Goal: Task Accomplishment & Management: Complete application form

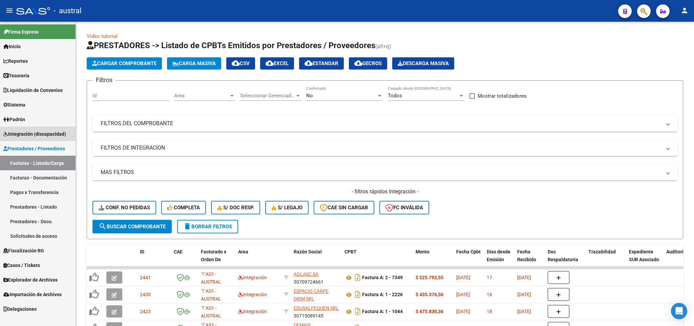
click at [46, 136] on span "Integración (discapacidad)" at bounding box center [34, 133] width 63 height 7
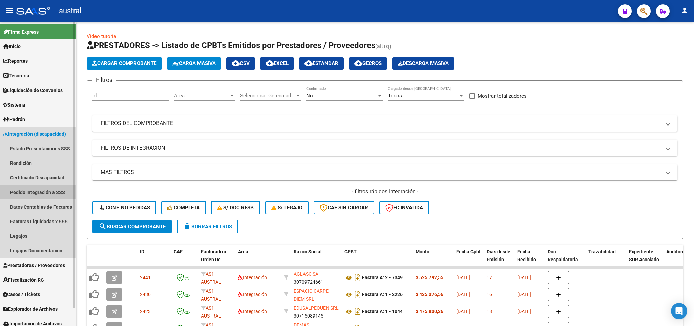
click at [55, 190] on link "Pedido Integración a SSS" at bounding box center [38, 192] width 76 height 15
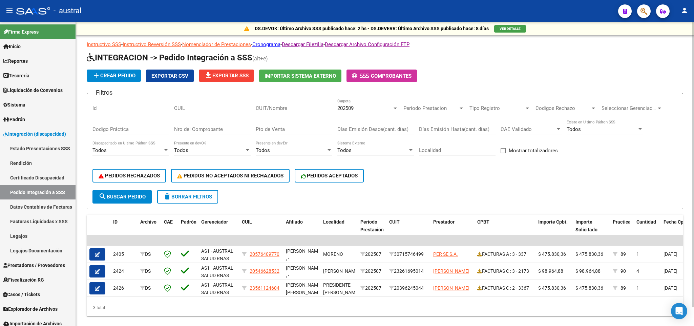
click at [346, 105] on span "202509" at bounding box center [346, 108] width 16 height 6
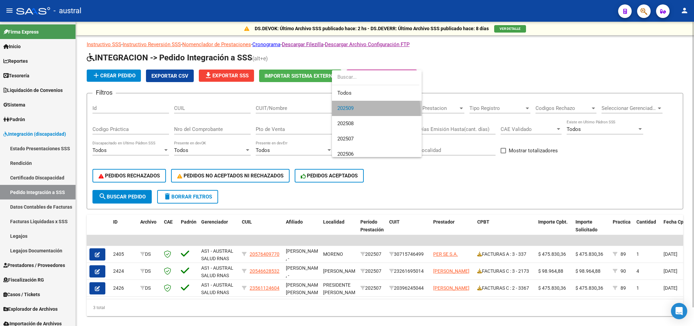
click at [350, 114] on span "202509" at bounding box center [377, 108] width 79 height 15
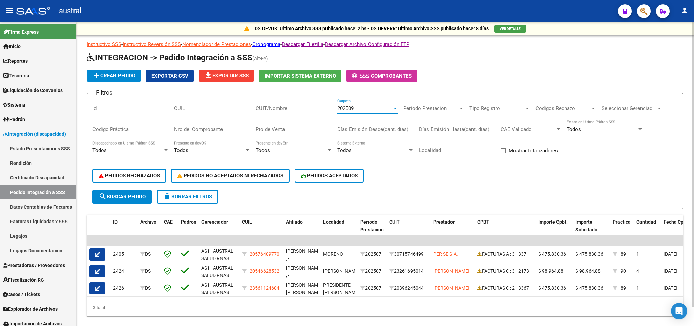
click at [351, 102] on div "202509 Carpeta" at bounding box center [368, 106] width 61 height 15
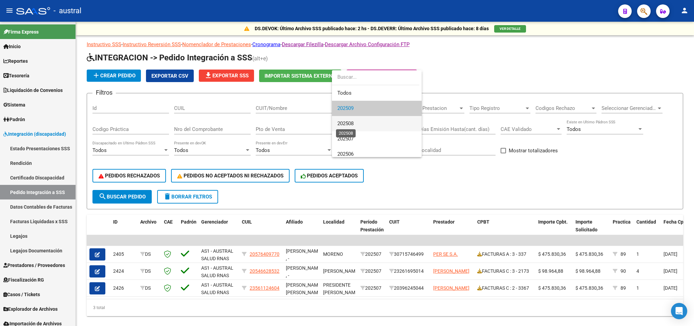
click at [347, 126] on span "202508" at bounding box center [346, 123] width 16 height 6
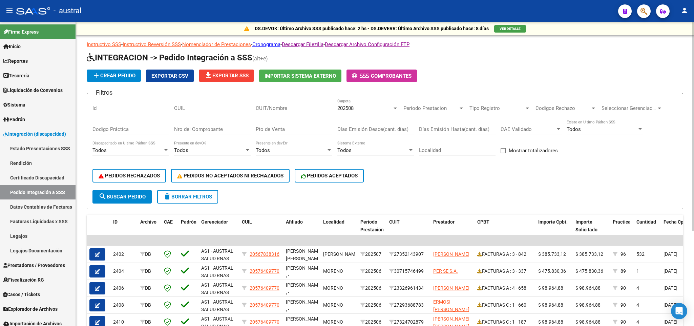
drag, startPoint x: 281, startPoint y: 114, endPoint x: 281, endPoint y: 108, distance: 6.1
click at [281, 114] on div "CUIT/Nombre" at bounding box center [294, 109] width 77 height 21
click at [281, 108] on input "CUIT/Nombre" at bounding box center [294, 108] width 77 height 6
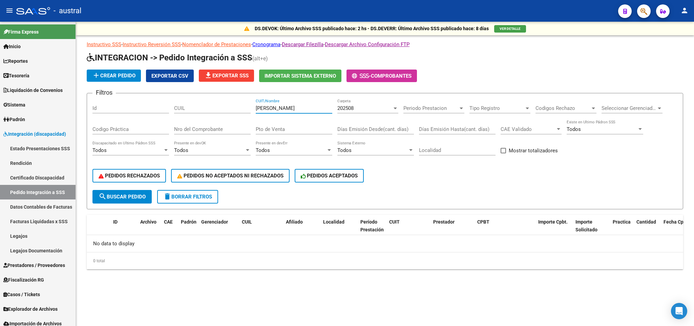
type input "de luca"
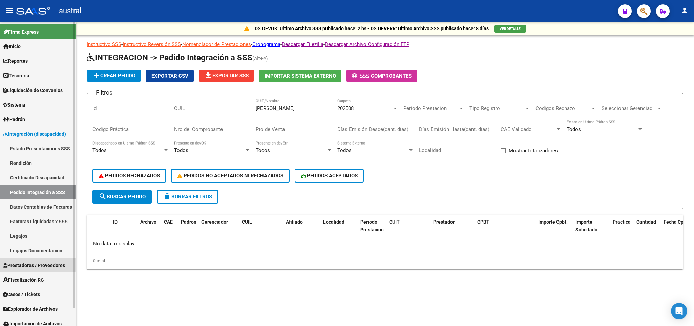
click at [28, 263] on span "Prestadores / Proveedores" at bounding box center [34, 264] width 62 height 7
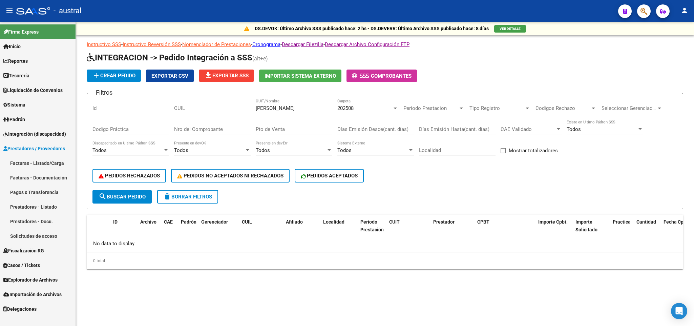
click at [36, 159] on link "Facturas - Listado/Carga" at bounding box center [38, 163] width 76 height 15
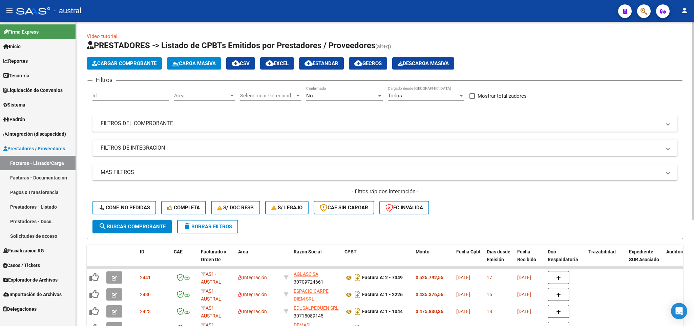
click at [188, 65] on span "Carga Masiva" at bounding box center [193, 63] width 43 height 6
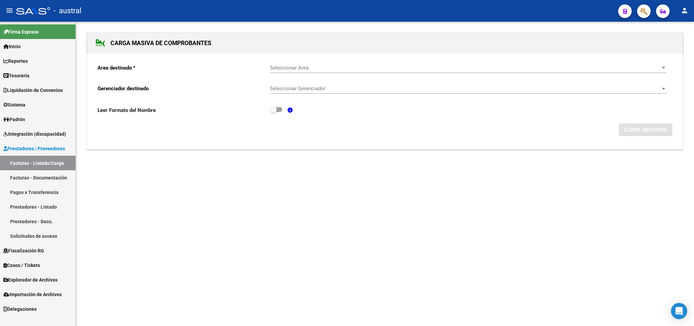
click at [288, 71] on span "Seleccionar Area" at bounding box center [465, 68] width 391 height 6
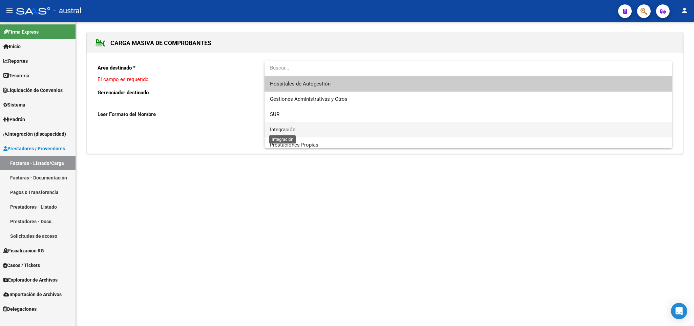
click at [292, 130] on span "Integración" at bounding box center [282, 129] width 25 height 6
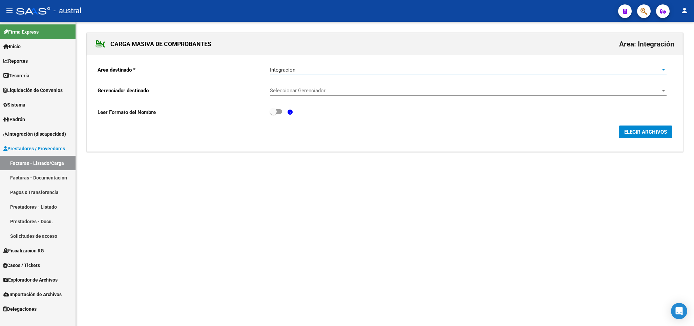
click at [295, 93] on span "Seleccionar Gerenciador" at bounding box center [465, 90] width 391 height 6
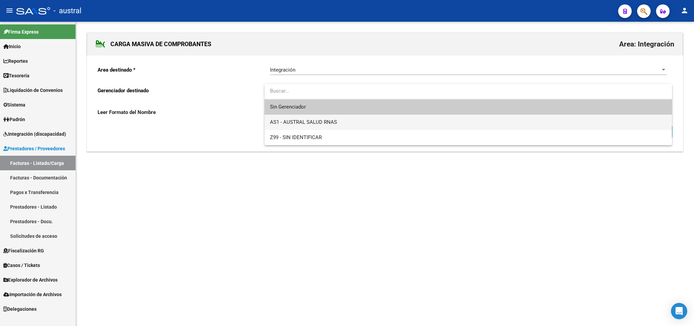
click at [354, 123] on span "AS1 - AUSTRAL SALUD RNAS" at bounding box center [468, 122] width 396 height 15
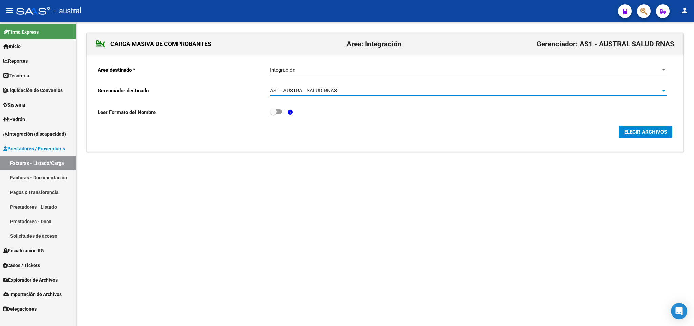
click at [642, 132] on span "ELEGIR ARCHIVOS" at bounding box center [646, 132] width 43 height 6
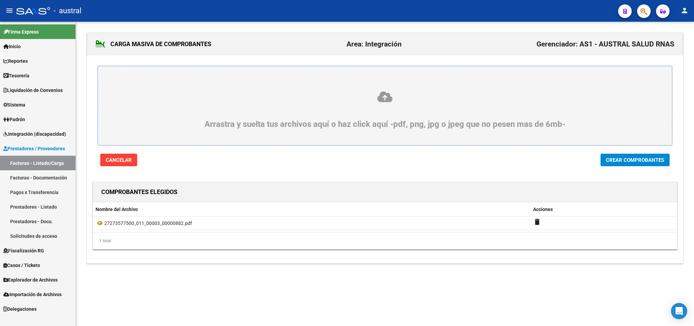
click at [602, 158] on button "Crear Comprobantes" at bounding box center [635, 160] width 69 height 13
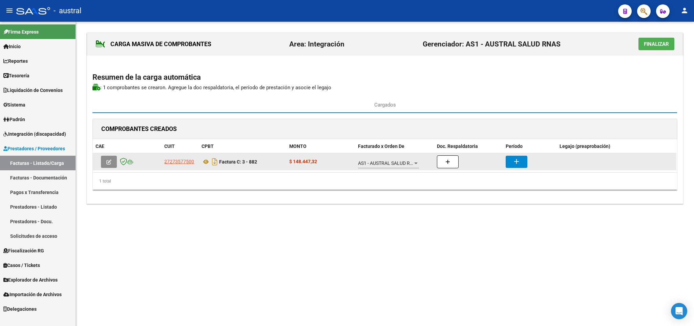
click at [107, 159] on button "button" at bounding box center [109, 162] width 16 height 12
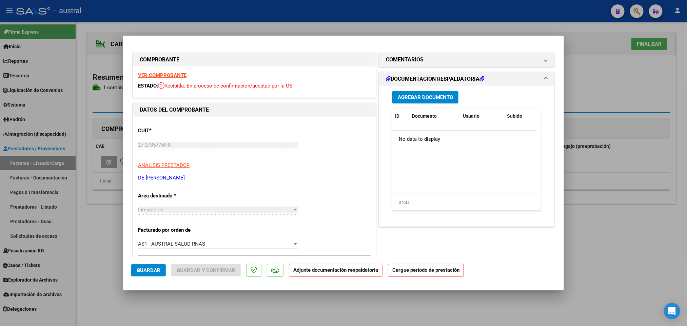
scroll to position [102, 0]
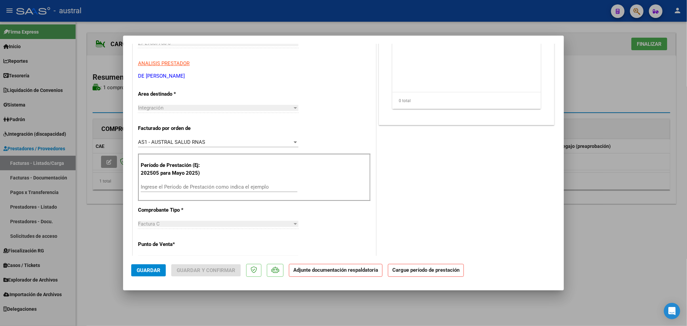
click at [198, 182] on div "Ingrese el Período de Prestación como indica el ejemplo" at bounding box center [219, 187] width 157 height 10
click at [198, 186] on input "Ingrese el Período de Prestación como indica el ejemplo" at bounding box center [219, 187] width 157 height 6
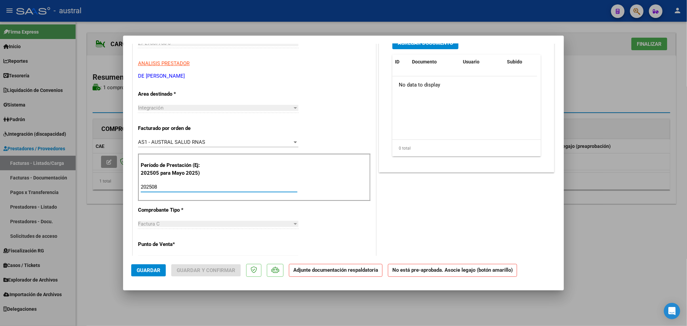
scroll to position [0, 0]
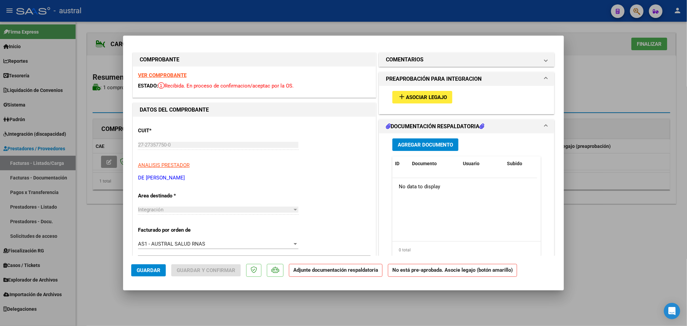
type input "202508"
click at [406, 93] on button "add Asociar Legajo" at bounding box center [422, 97] width 60 height 13
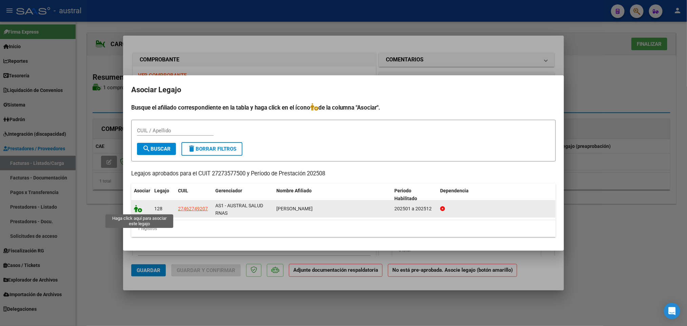
click at [136, 205] on icon at bounding box center [138, 208] width 8 height 7
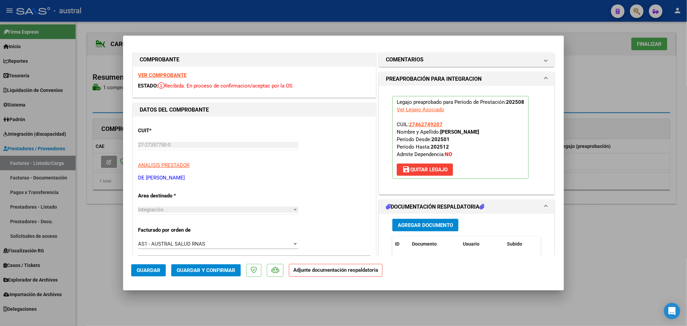
click at [185, 269] on span "Guardar y Confirmar" at bounding box center [206, 270] width 59 height 6
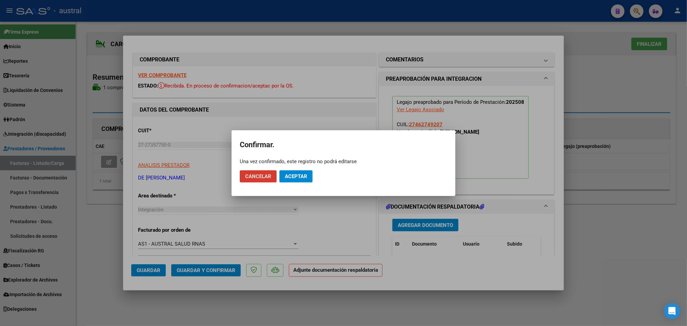
click at [298, 173] on span "Aceptar" at bounding box center [296, 176] width 22 height 6
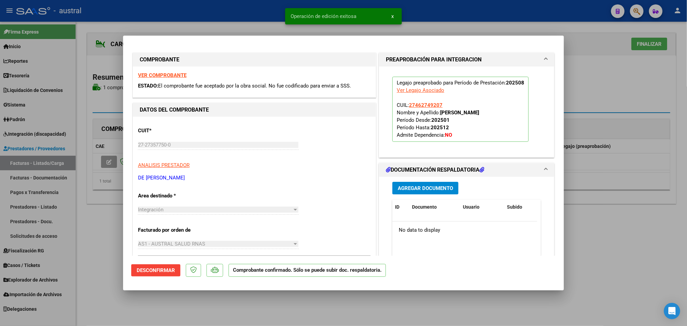
click at [652, 43] on div at bounding box center [343, 163] width 687 height 326
type input "$ 0,00"
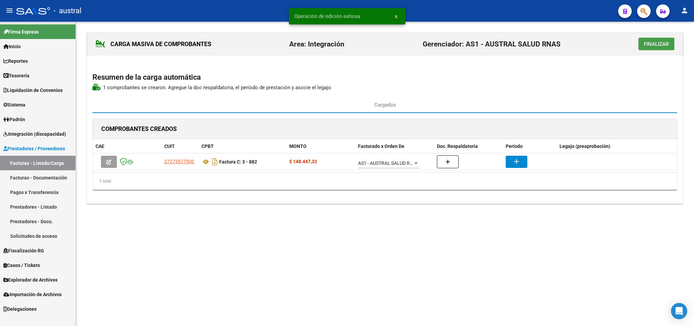
click at [659, 47] on span "Finalizar" at bounding box center [656, 44] width 25 height 6
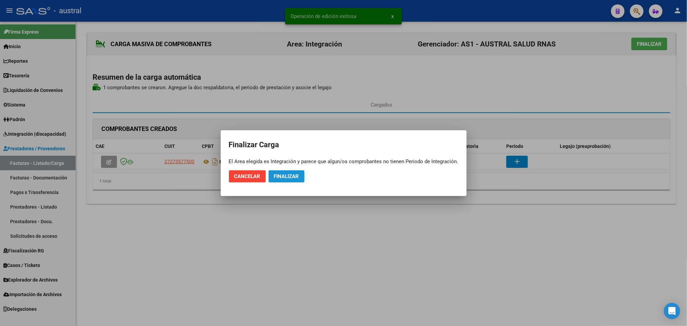
click at [289, 176] on span "Finalizar" at bounding box center [286, 176] width 25 height 6
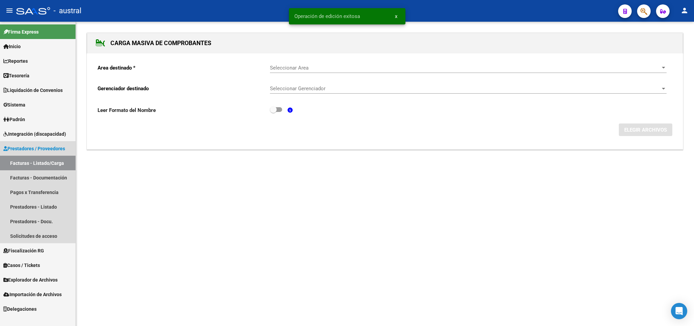
click at [41, 162] on link "Facturas - Listado/Carga" at bounding box center [38, 163] width 76 height 15
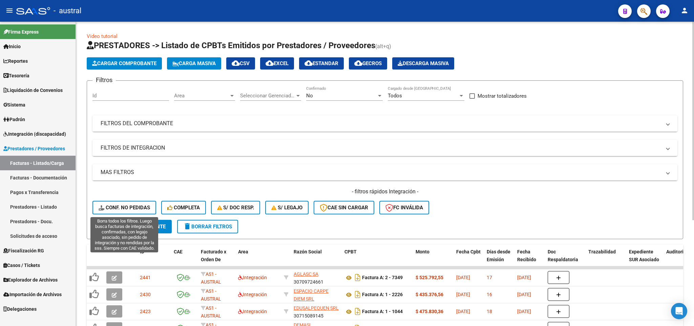
click at [202, 227] on span "delete Borrar Filtros" at bounding box center [207, 226] width 49 height 6
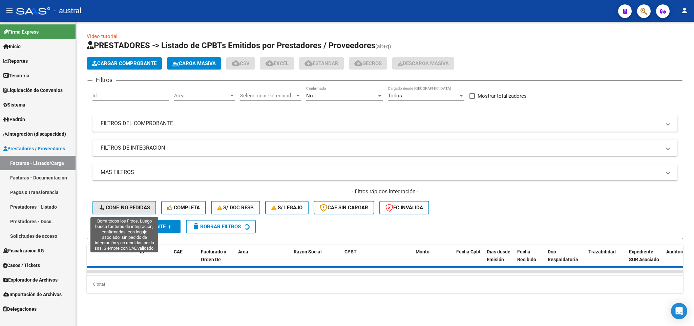
click at [145, 210] on span "Conf. no pedidas" at bounding box center [125, 207] width 52 height 6
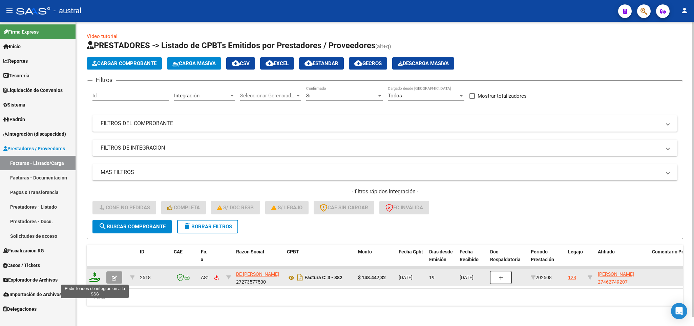
click at [92, 274] on icon at bounding box center [94, 276] width 11 height 9
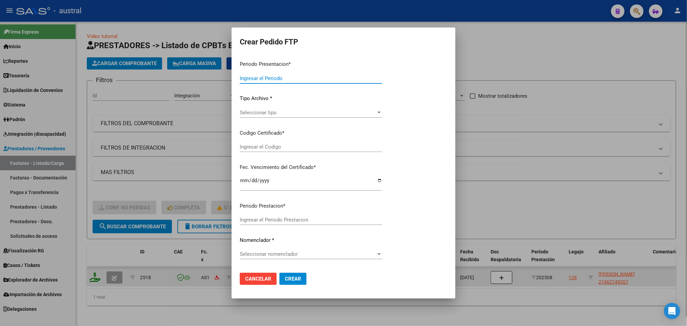
type input "202508"
type input "$ 148.447,32"
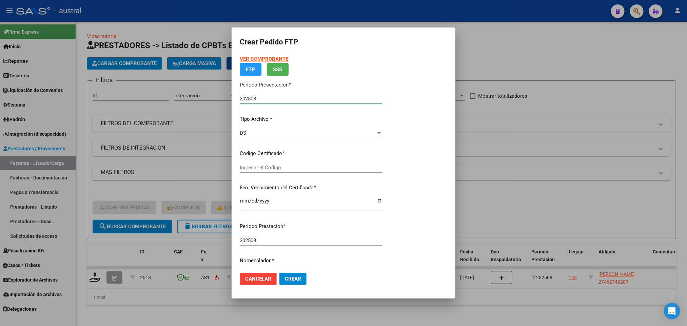
type input "5842237197"
type input "2026-03-09"
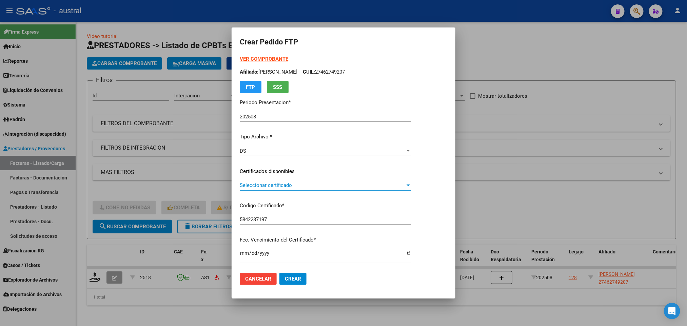
click at [260, 184] on span "Seleccionar certificado" at bounding box center [322, 185] width 165 height 6
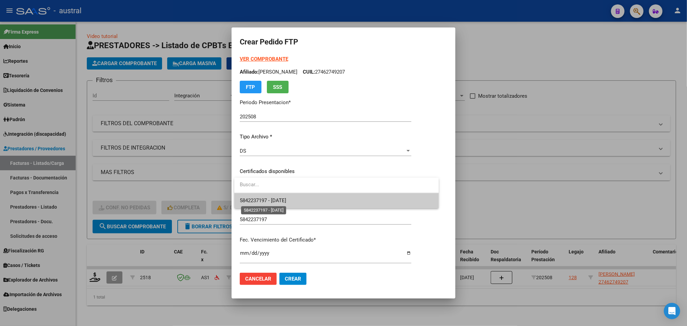
click at [267, 200] on span "5842237197 - 2026-03-09" at bounding box center [263, 200] width 46 height 6
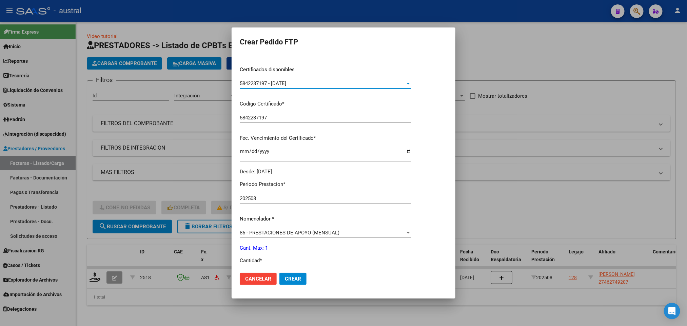
scroll to position [152, 0]
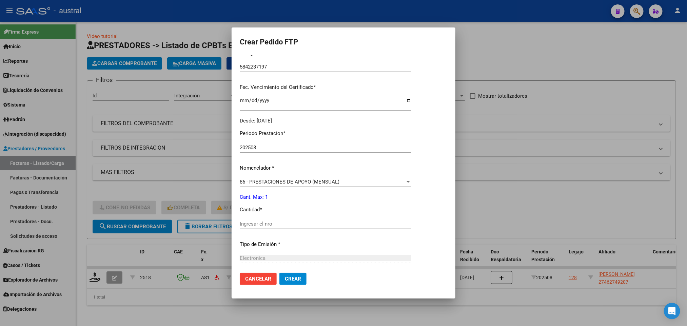
click at [306, 224] on input "Ingresar el nro" at bounding box center [325, 224] width 171 height 6
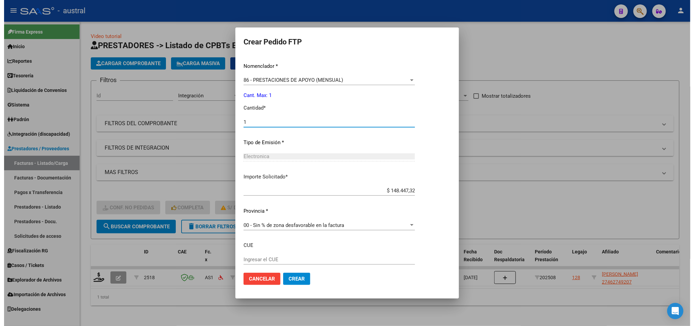
scroll to position [292, 0]
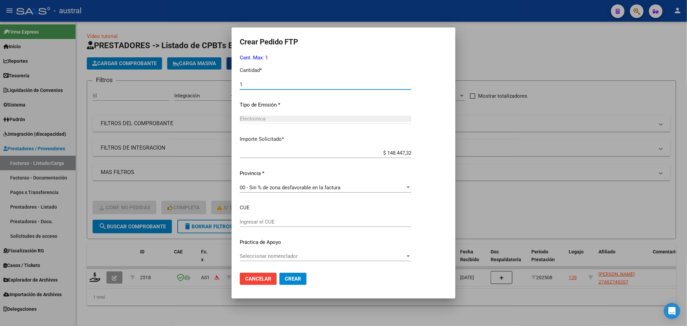
type input "1"
click at [297, 276] on span "Crear" at bounding box center [293, 279] width 16 height 6
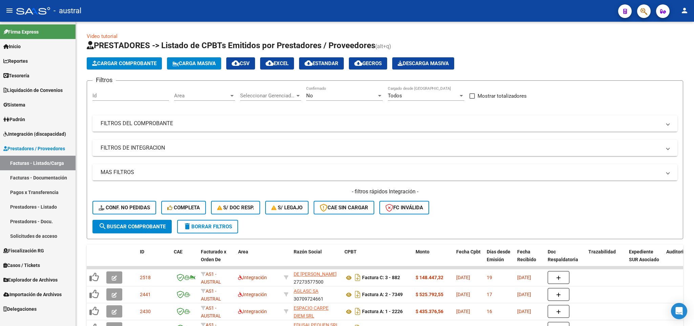
click at [48, 126] on link "Integración (discapacidad)" at bounding box center [38, 133] width 76 height 15
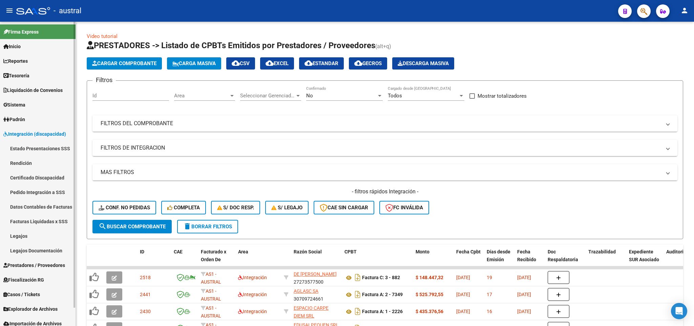
click at [17, 235] on link "Legajos" at bounding box center [38, 235] width 76 height 15
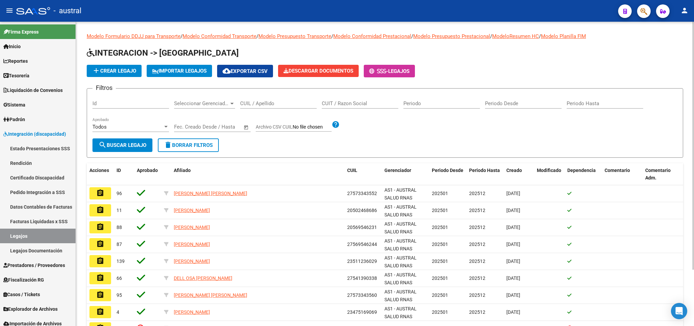
click at [260, 103] on input "CUIL / Apellido" at bounding box center [278, 103] width 77 height 6
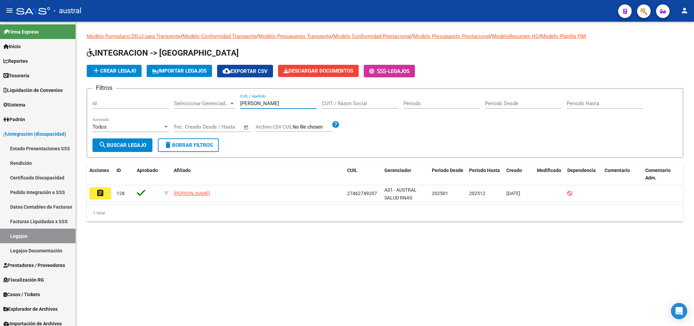
type input "[PERSON_NAME]"
